Goal: Navigation & Orientation: Find specific page/section

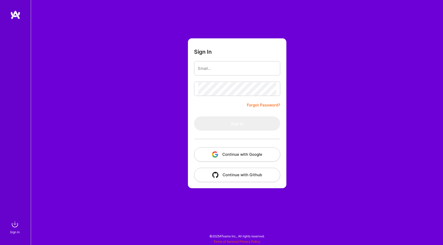
click at [233, 154] on button "Continue with Google" at bounding box center [237, 155] width 86 height 14
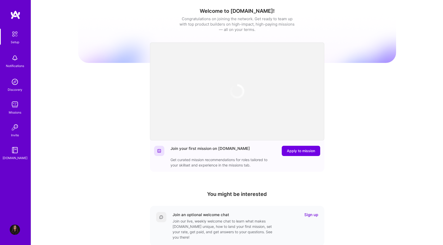
click at [18, 16] on img at bounding box center [15, 14] width 10 height 9
